Goal: Task Accomplishment & Management: Manage account settings

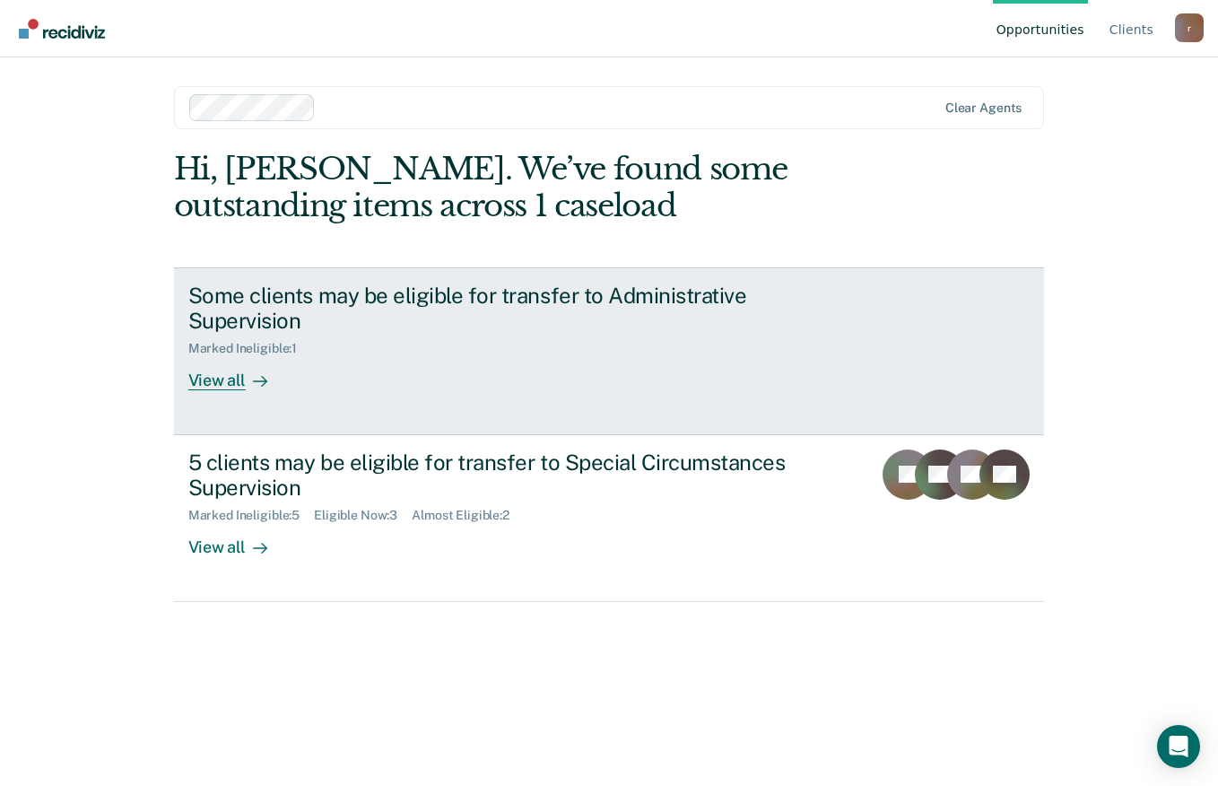
click at [231, 386] on div "View all" at bounding box center [238, 373] width 100 height 35
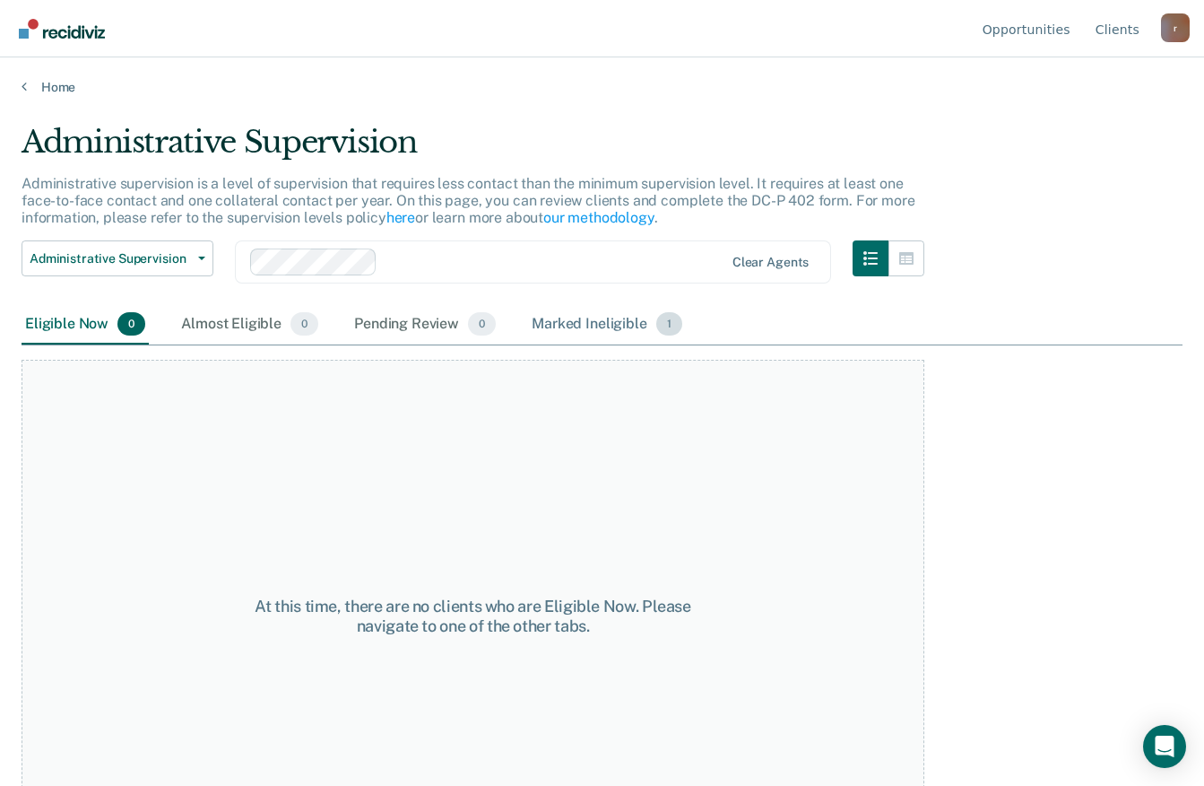
click at [612, 318] on div "Marked Ineligible 1" at bounding box center [607, 324] width 158 height 39
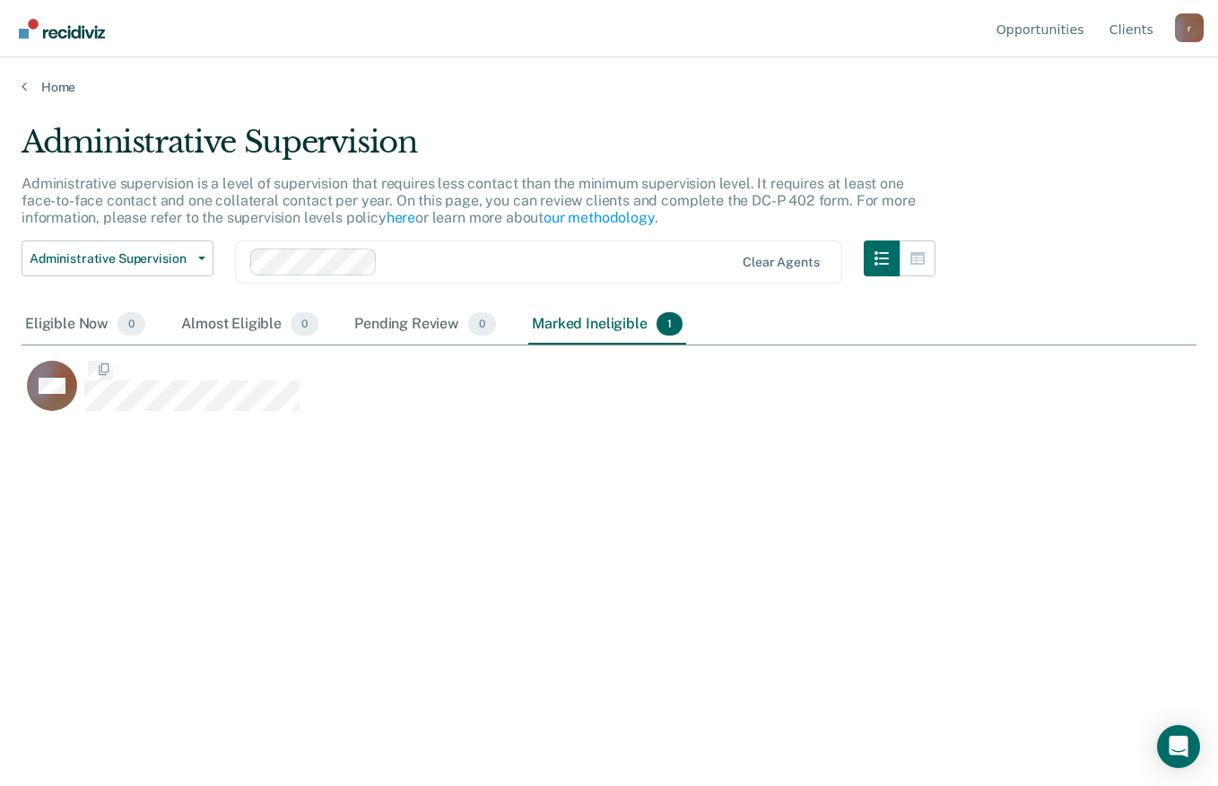
scroll to position [514, 1161]
click at [31, 321] on div "Eligible Now 0" at bounding box center [85, 324] width 127 height 39
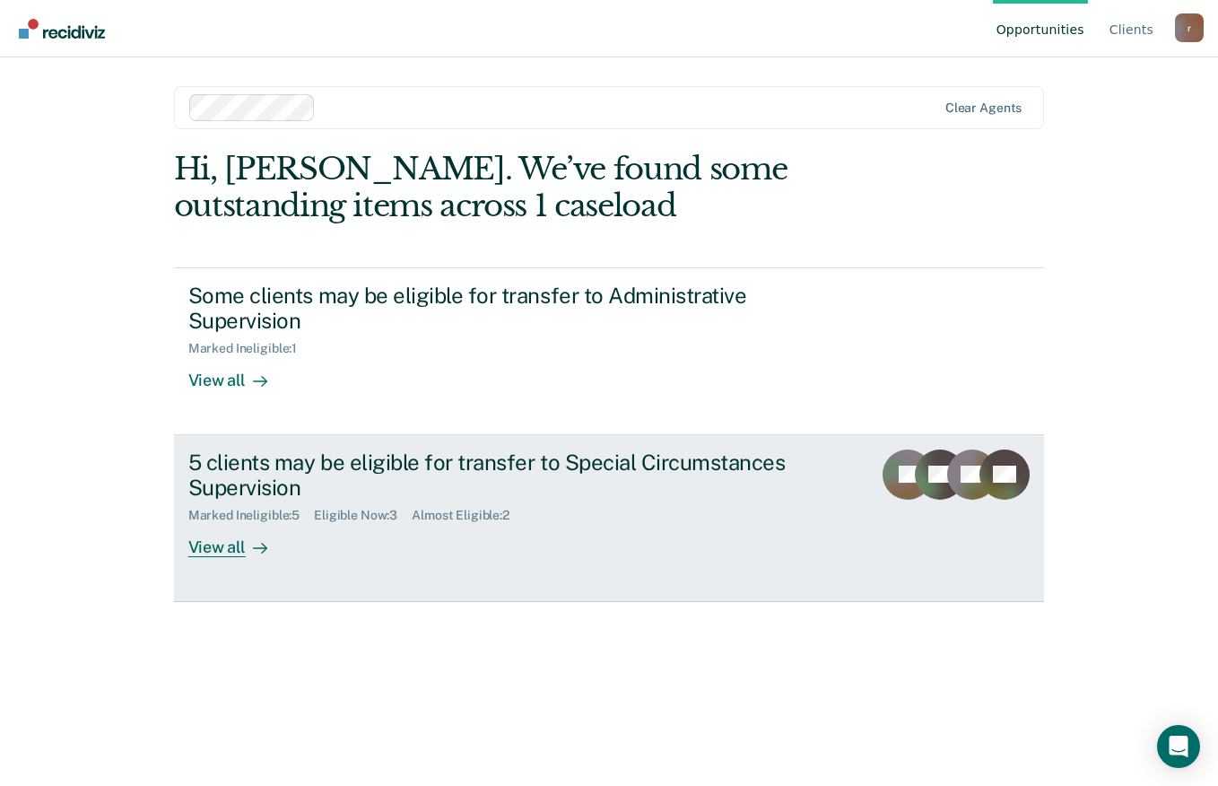
click at [227, 546] on div "View all" at bounding box center [238, 540] width 100 height 35
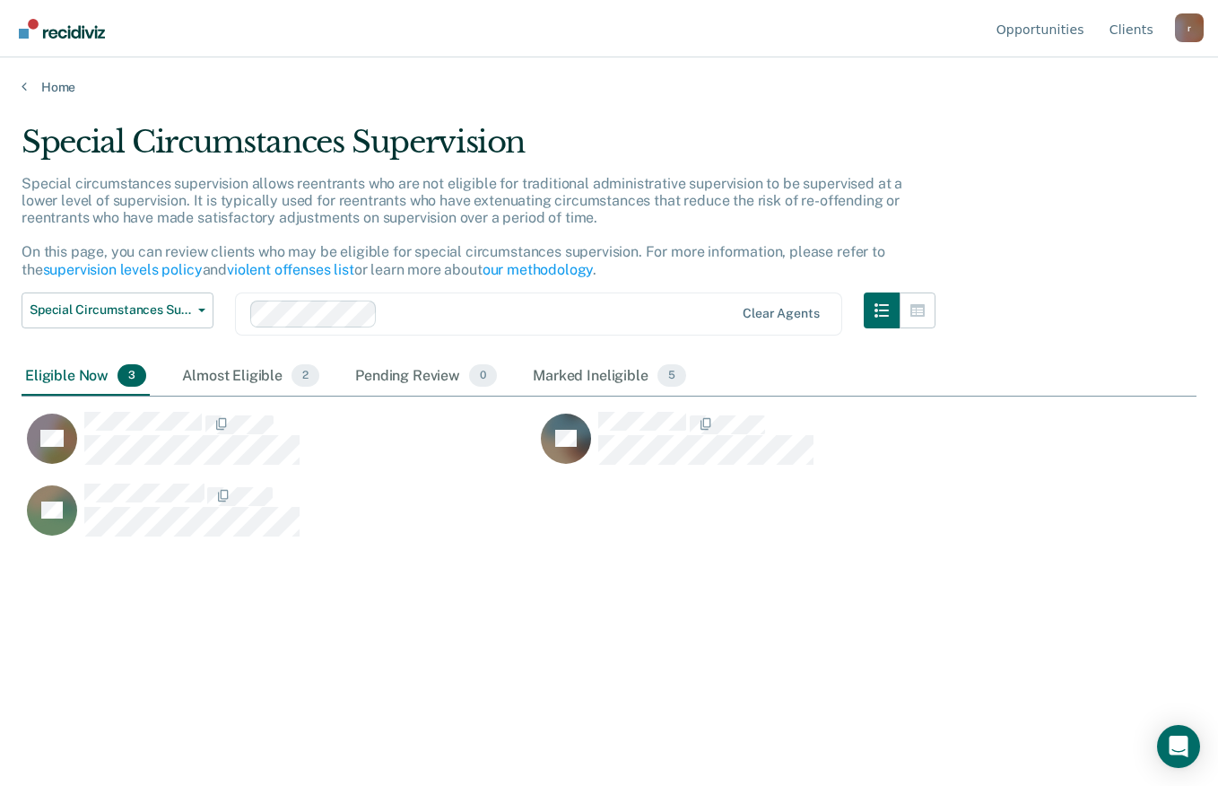
scroll to position [514, 1161]
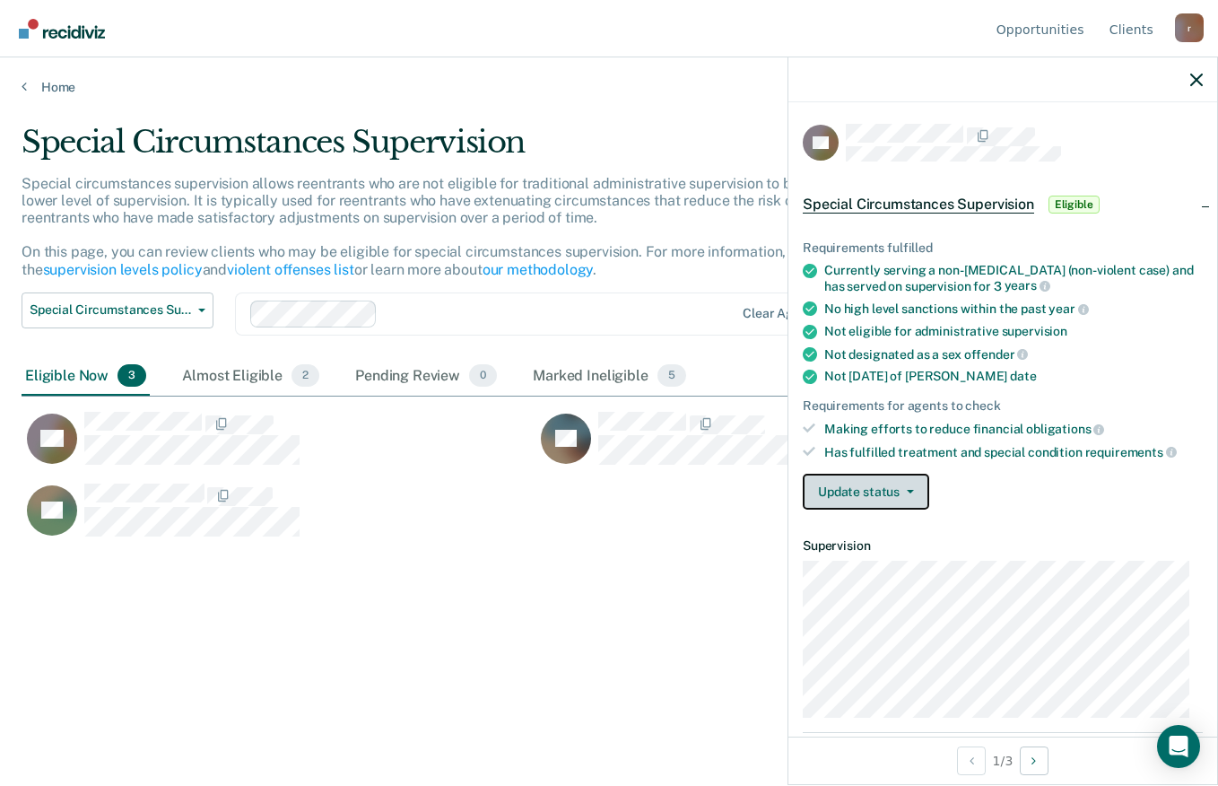
click at [907, 490] on icon "button" at bounding box center [910, 492] width 7 height 4
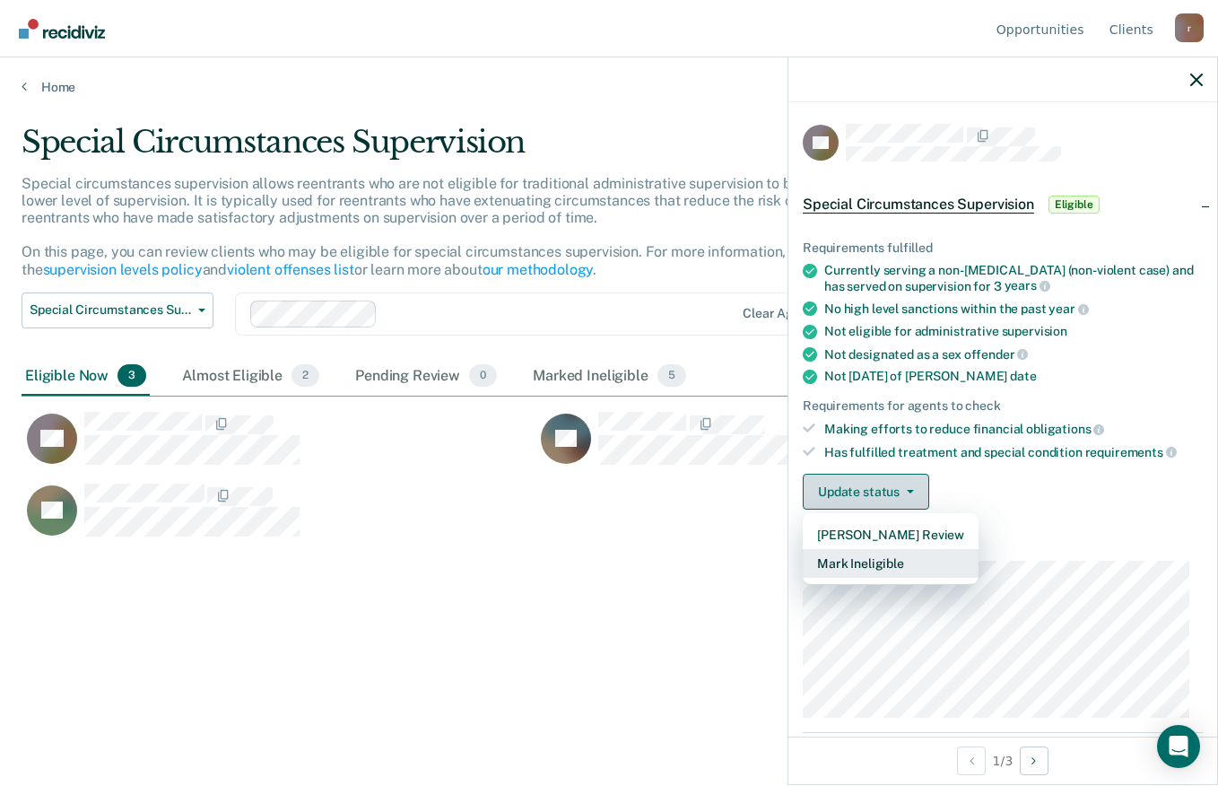
click at [913, 560] on button "Mark Ineligible" at bounding box center [891, 563] width 176 height 29
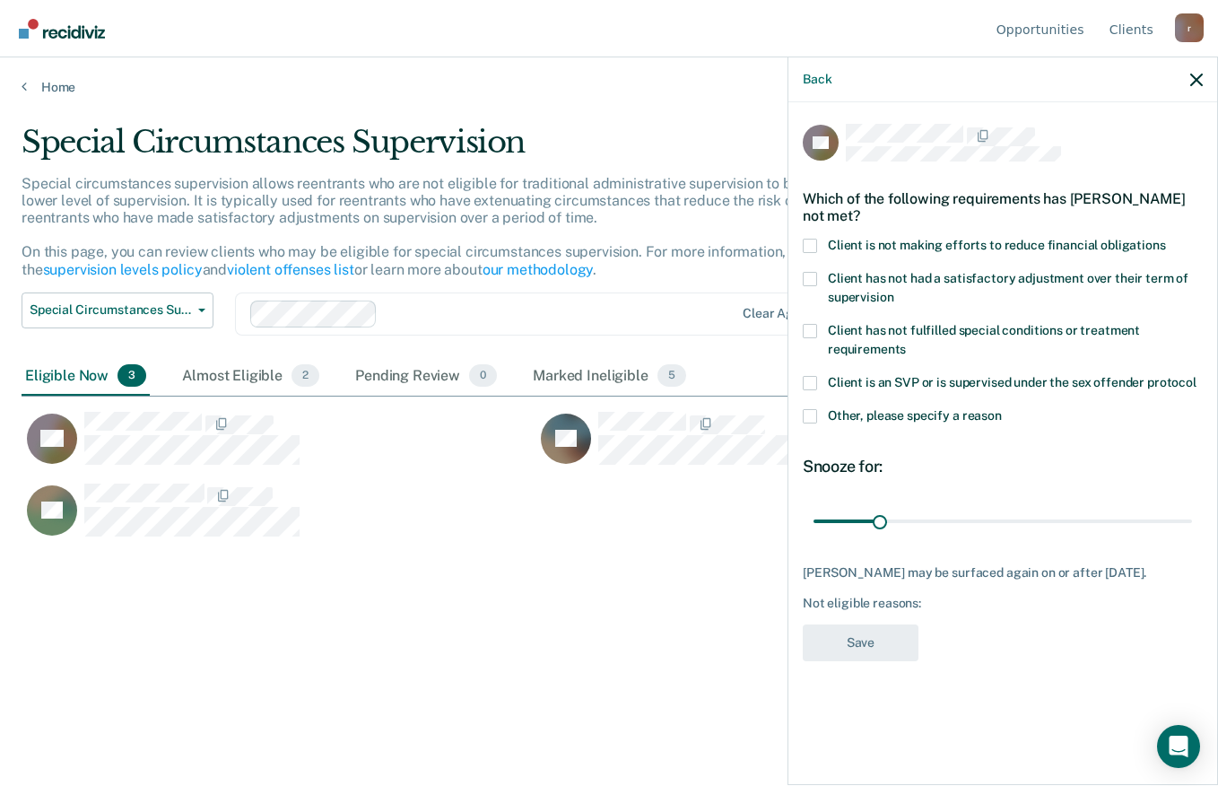
click at [816, 239] on label "Client is not making efforts to reduce financial obligations" at bounding box center [1003, 248] width 400 height 19
click at [1166, 239] on input "Client is not making efforts to reduce financial obligations" at bounding box center [1166, 239] width 0 height 0
click at [868, 642] on button "Save" at bounding box center [861, 642] width 116 height 37
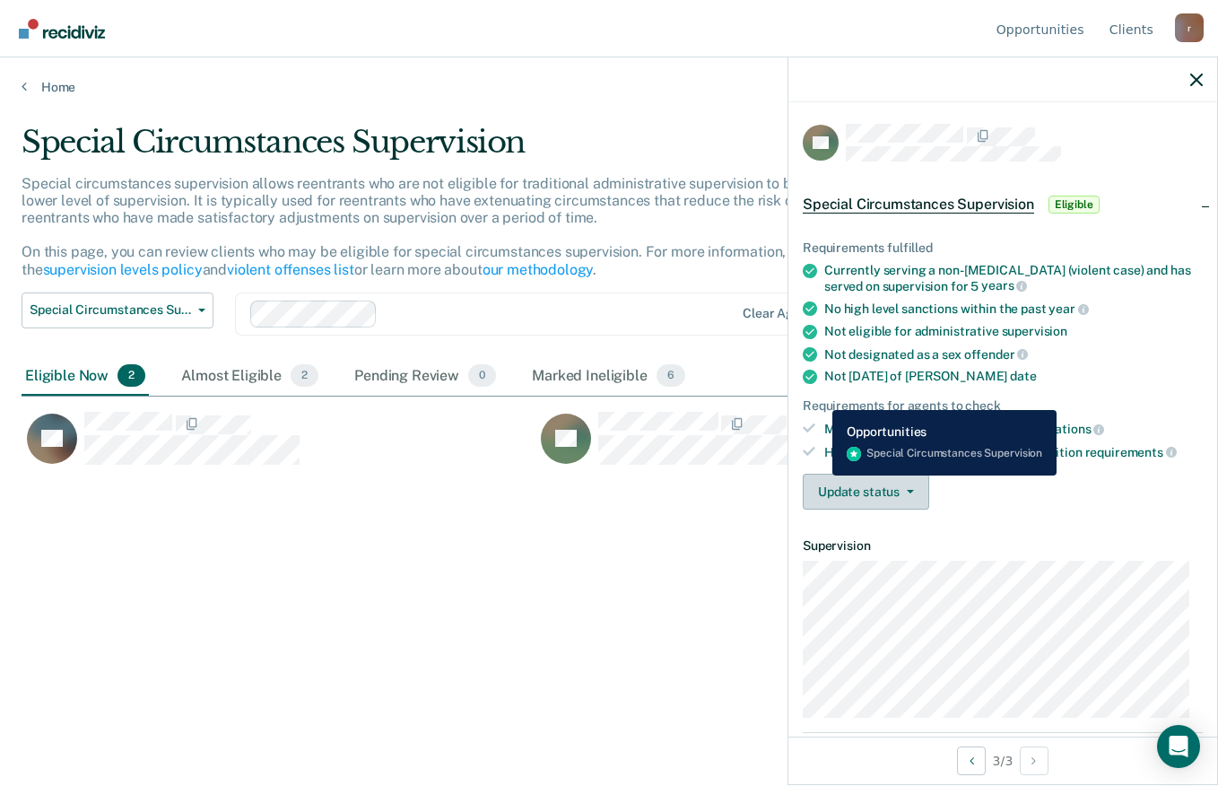
click at [856, 498] on button "Update status" at bounding box center [866, 491] width 126 height 36
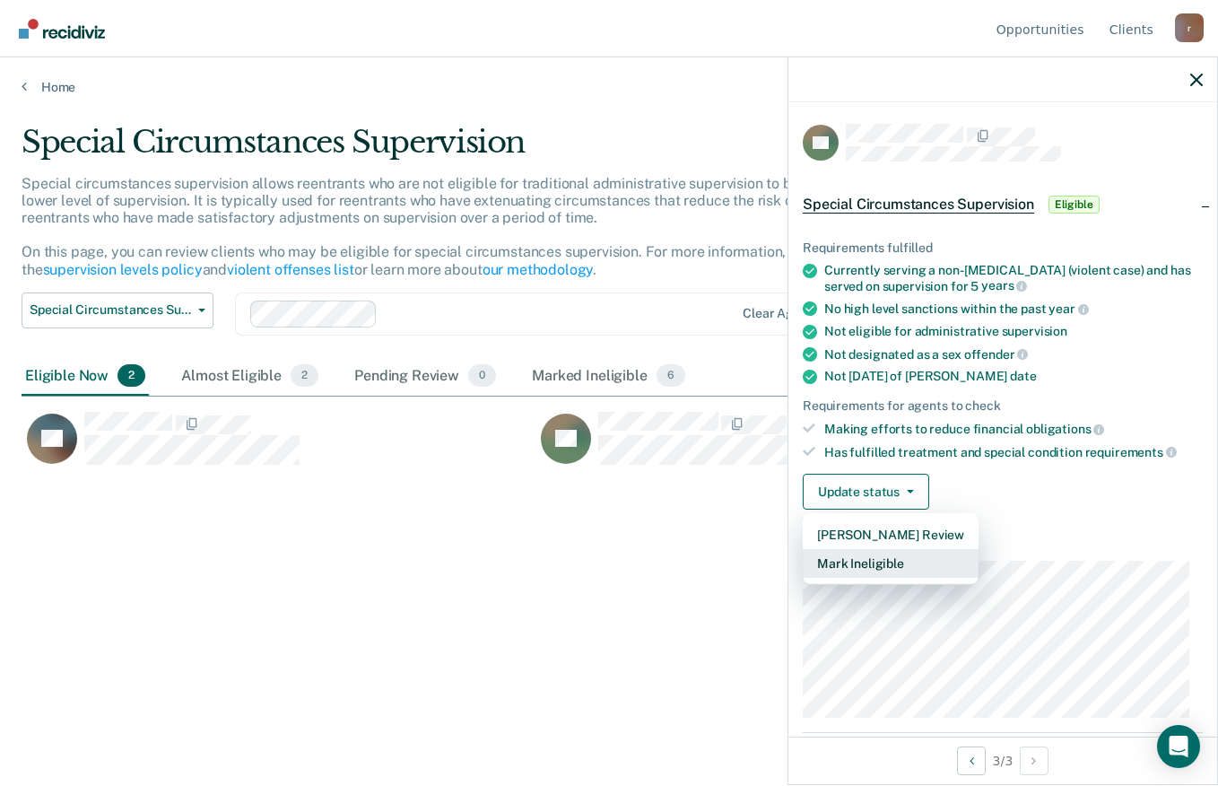
click at [888, 560] on button "Mark Ineligible" at bounding box center [891, 563] width 176 height 29
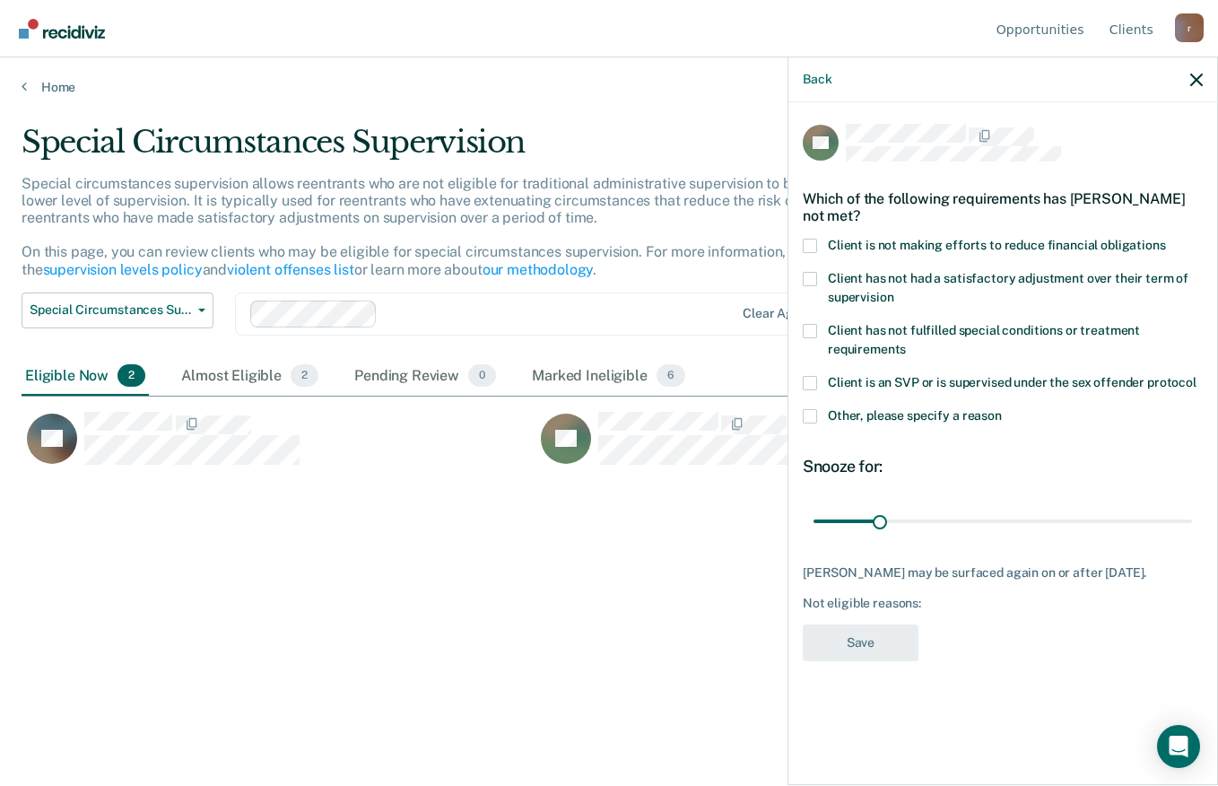
click at [818, 334] on label "Client has not fulfilled special conditions or treatment requirements" at bounding box center [1003, 343] width 400 height 38
click at [906, 343] on input "Client has not fulfilled special conditions or treatment requirements" at bounding box center [906, 343] width 0 height 0
click at [815, 246] on span at bounding box center [810, 246] width 14 height 14
click at [1166, 239] on input "Client is not making efforts to reduce financial obligations" at bounding box center [1166, 239] width 0 height 0
click at [885, 661] on button "Save" at bounding box center [861, 642] width 116 height 37
